Goal: Task Accomplishment & Management: Use online tool/utility

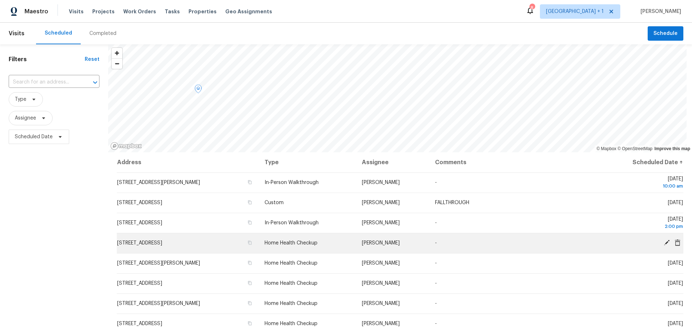
click at [663, 241] on icon at bounding box center [666, 243] width 6 height 6
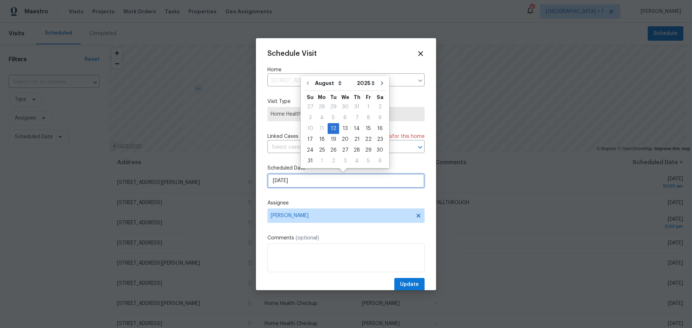
click at [347, 181] on input "8/12/2025" at bounding box center [345, 181] width 157 height 14
click at [351, 130] on div "14" at bounding box center [357, 129] width 12 height 10
type input "8/14/2025"
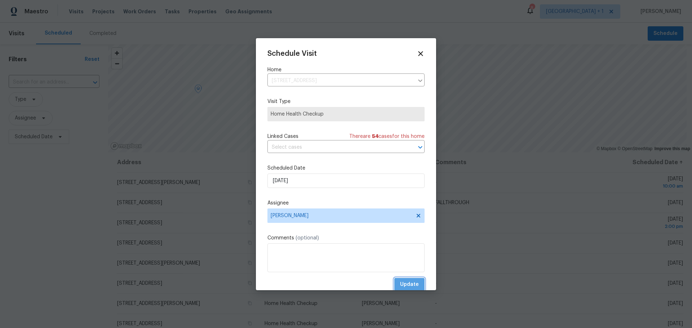
click at [401, 279] on button "Update" at bounding box center [409, 284] width 30 height 13
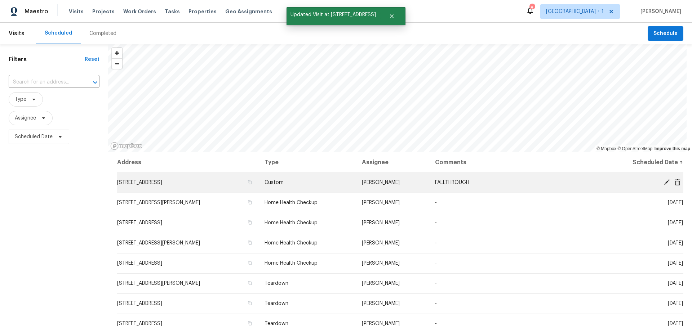
click at [663, 182] on icon at bounding box center [666, 182] width 6 height 6
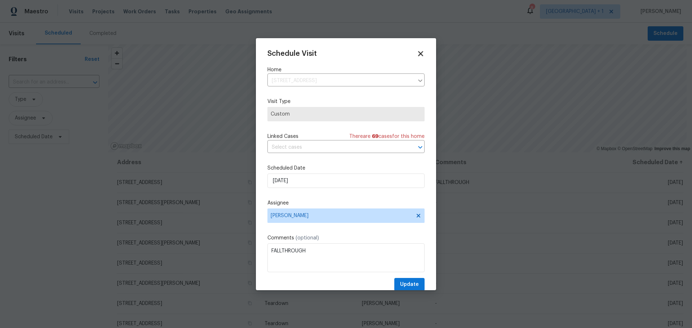
click at [418, 55] on icon at bounding box center [420, 53] width 5 height 5
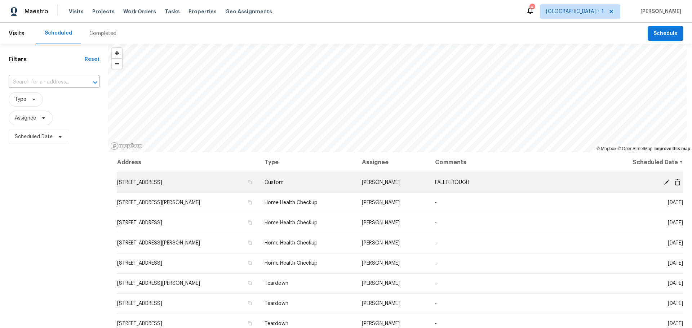
click at [674, 183] on icon at bounding box center [677, 182] width 6 height 6
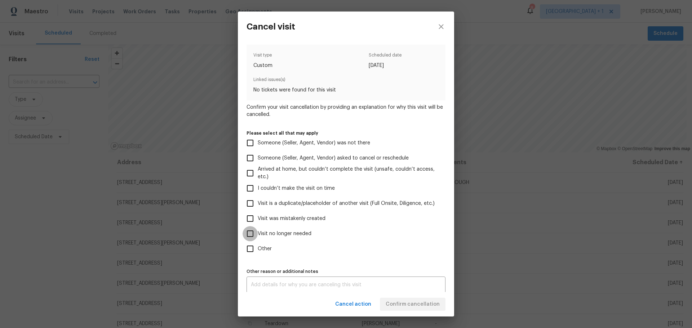
click at [253, 232] on input "Visit no longer needed" at bounding box center [250, 233] width 15 height 15
checkbox input "true"
click at [283, 288] on div "x Other reason or additional notes" at bounding box center [345, 285] width 199 height 17
click at [371, 284] on textarea "HPM" at bounding box center [346, 284] width 190 height 5
type textarea "HPM"
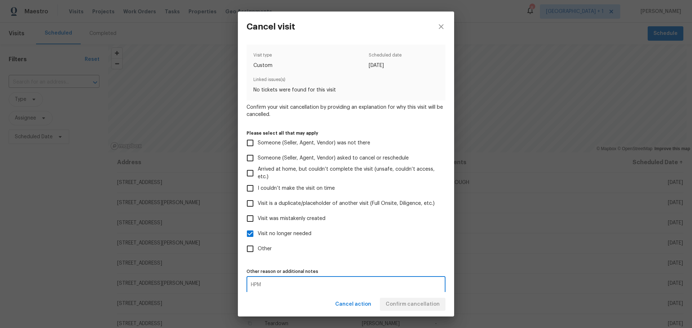
click at [404, 301] on div "Cancel action Confirm cancellation" at bounding box center [346, 304] width 216 height 25
click at [404, 303] on span "Confirm cancellation" at bounding box center [413, 304] width 54 height 9
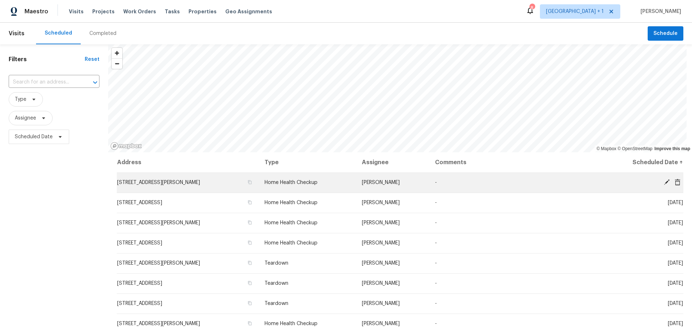
click at [675, 182] on icon at bounding box center [678, 182] width 6 height 6
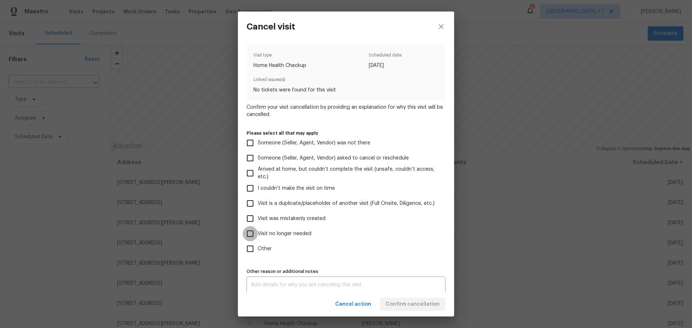
click at [249, 232] on input "Visit no longer needed" at bounding box center [250, 233] width 15 height 15
checkbox input "true"
click at [268, 282] on textarea at bounding box center [346, 284] width 190 height 5
type textarea "In contract"
click at [400, 304] on div "Cancel action Confirm cancellation" at bounding box center [346, 304] width 216 height 25
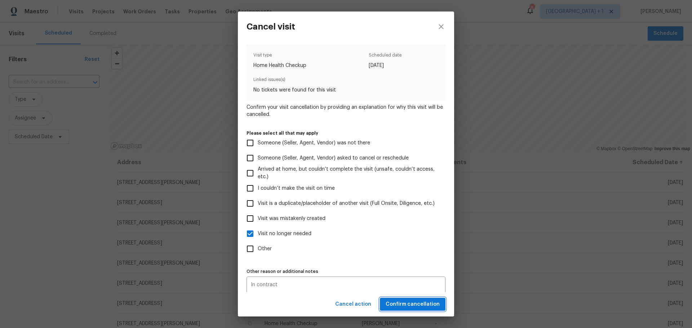
click at [400, 304] on span "Confirm cancellation" at bounding box center [413, 304] width 54 height 9
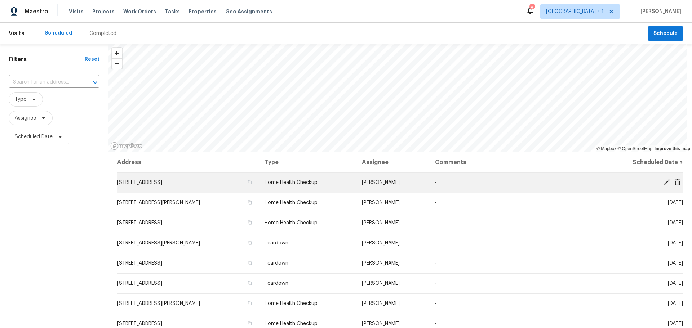
click at [663, 181] on icon at bounding box center [666, 182] width 6 height 6
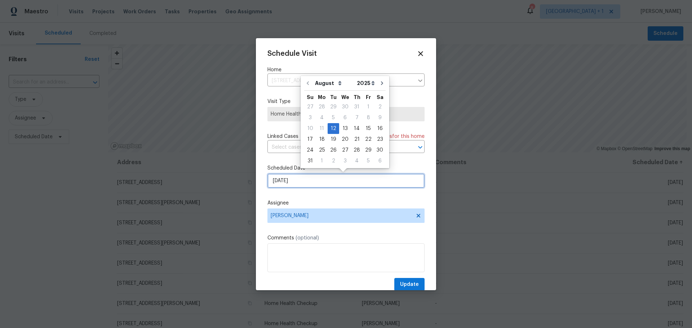
click at [325, 183] on input "8/12/2025" at bounding box center [345, 181] width 157 height 14
click at [355, 126] on div "14" at bounding box center [357, 129] width 12 height 10
type input "8/14/2025"
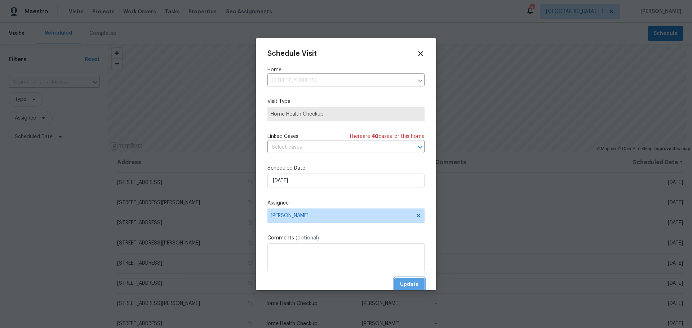
click at [405, 279] on button "Update" at bounding box center [409, 284] width 30 height 13
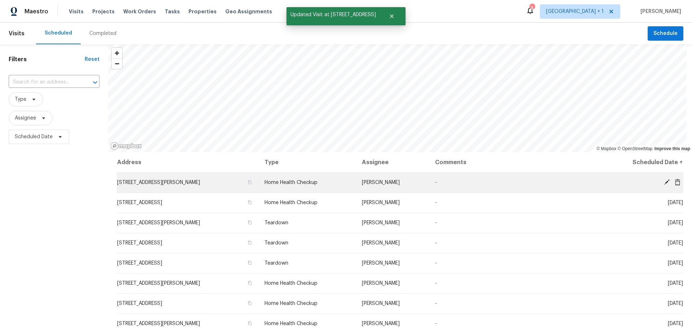
click at [664, 182] on icon at bounding box center [667, 182] width 6 height 6
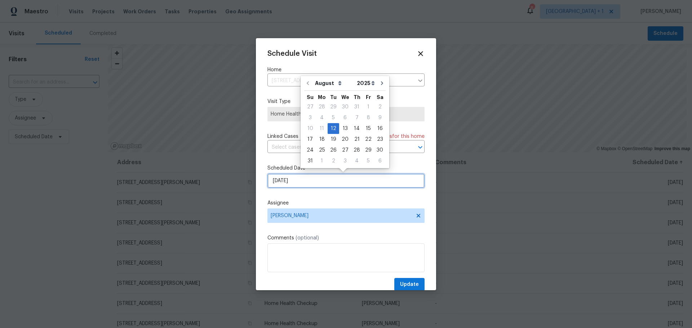
click at [321, 186] on input "8/12/2025" at bounding box center [345, 181] width 157 height 14
click at [351, 125] on div "14" at bounding box center [357, 129] width 12 height 10
type input "8/14/2025"
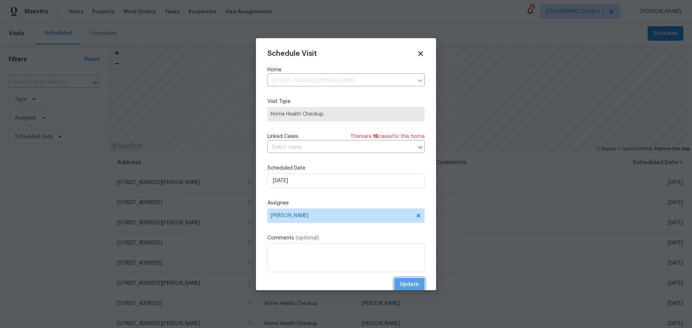
click at [394, 282] on button "Update" at bounding box center [409, 284] width 30 height 13
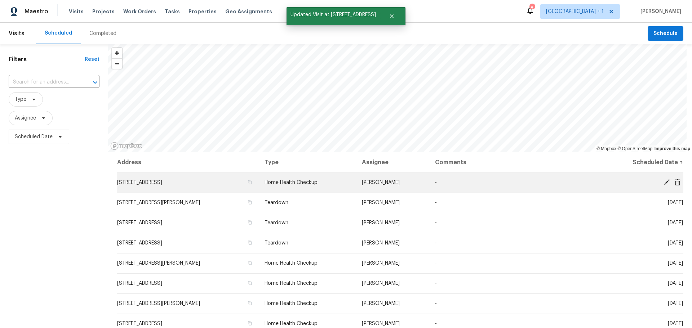
click at [664, 181] on icon at bounding box center [667, 182] width 6 height 6
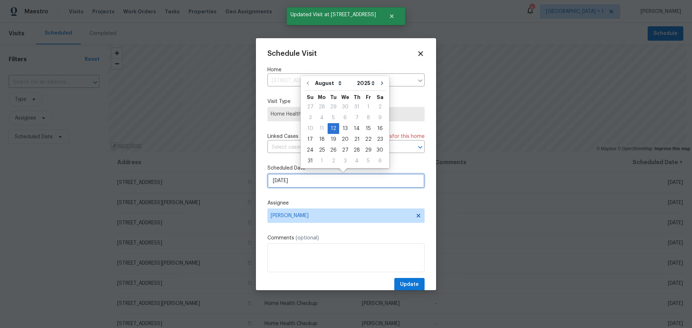
click at [295, 184] on input "8/12/2025" at bounding box center [345, 181] width 157 height 14
click at [355, 128] on div "14" at bounding box center [357, 129] width 12 height 10
type input "8/14/2025"
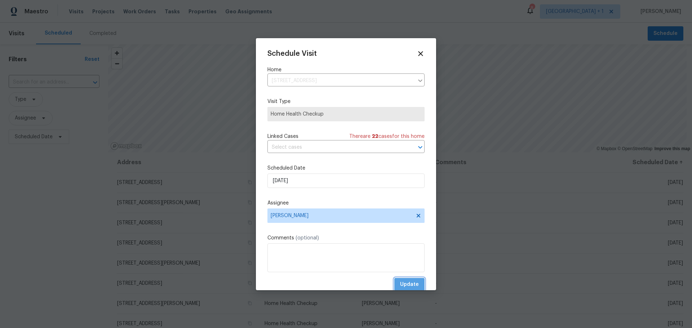
click at [405, 283] on span "Update" at bounding box center [409, 284] width 19 height 9
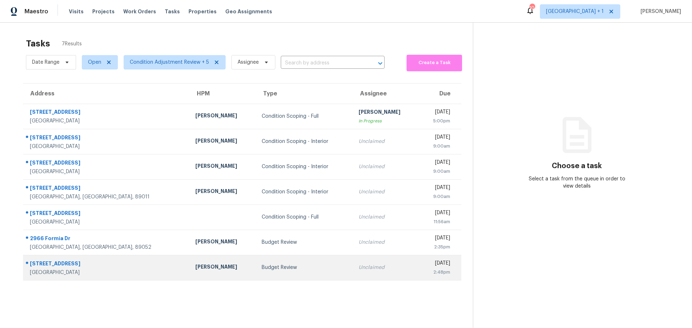
click at [190, 262] on td "[PERSON_NAME]" at bounding box center [223, 267] width 66 height 25
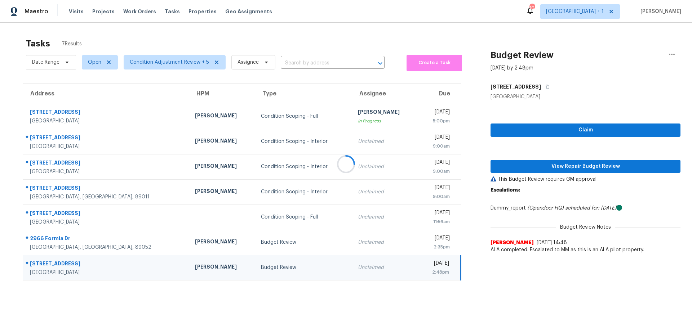
click at [495, 129] on div at bounding box center [346, 164] width 692 height 328
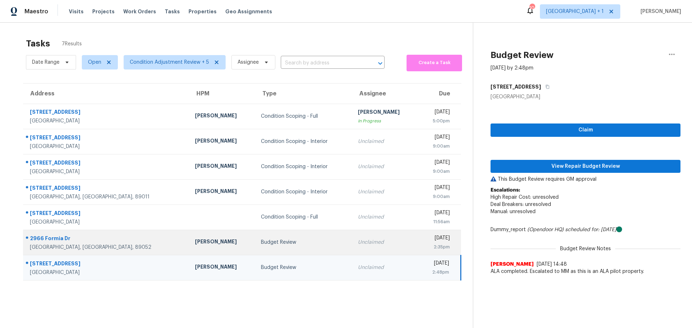
click at [192, 244] on td "[PERSON_NAME]" at bounding box center [222, 242] width 66 height 25
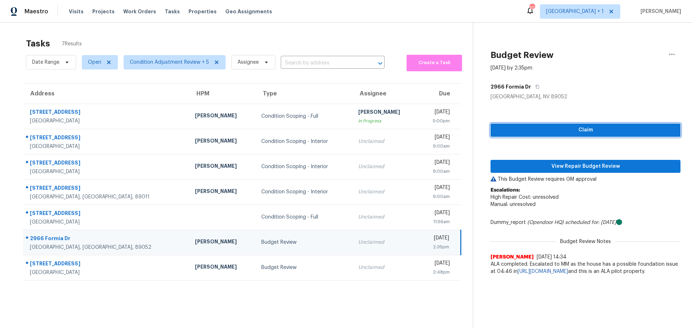
click at [509, 128] on span "Claim" at bounding box center [585, 130] width 178 height 9
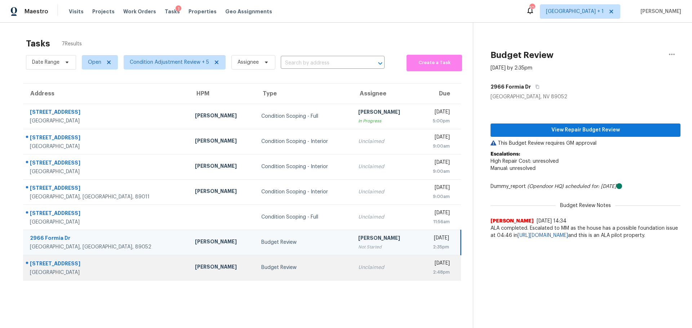
click at [121, 269] on div "[GEOGRAPHIC_DATA]" at bounding box center [107, 272] width 154 height 7
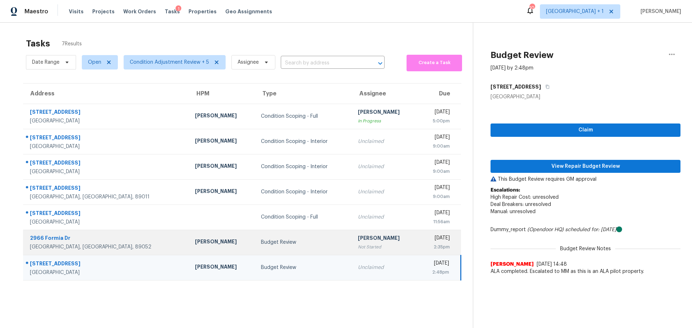
click at [418, 245] on td "[DATE] 2:35pm" at bounding box center [439, 242] width 43 height 25
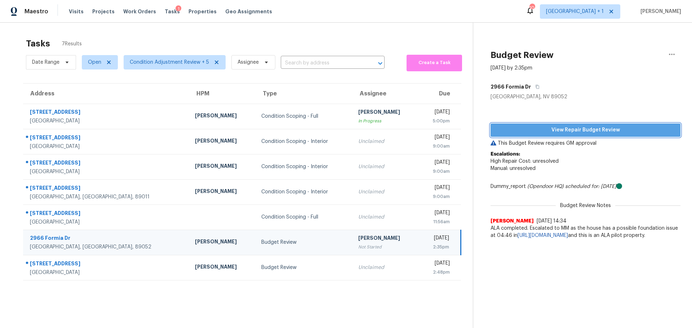
click at [536, 129] on span "View Repair Budget Review" at bounding box center [585, 130] width 178 height 9
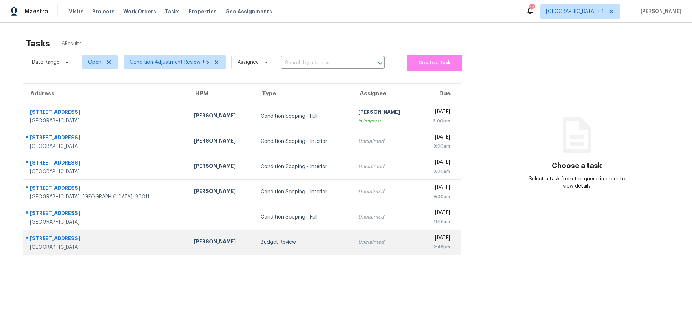
click at [112, 240] on div "6955 N Durango Dr Unit 2093" at bounding box center [106, 239] width 152 height 9
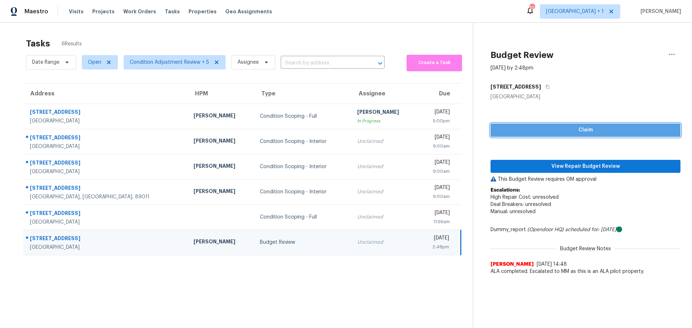
click at [555, 133] on span "Claim" at bounding box center [585, 130] width 178 height 9
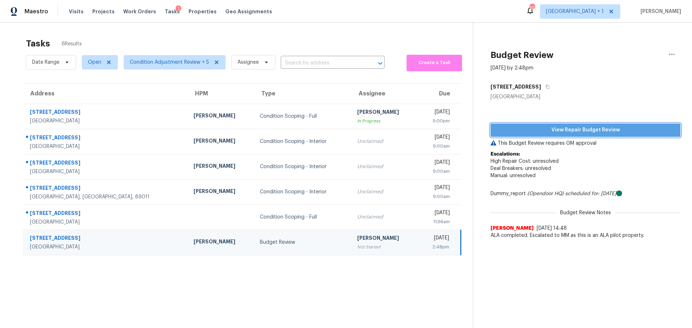
click at [555, 133] on span "View Repair Budget Review" at bounding box center [585, 130] width 178 height 9
